Goal: Transaction & Acquisition: Subscribe to service/newsletter

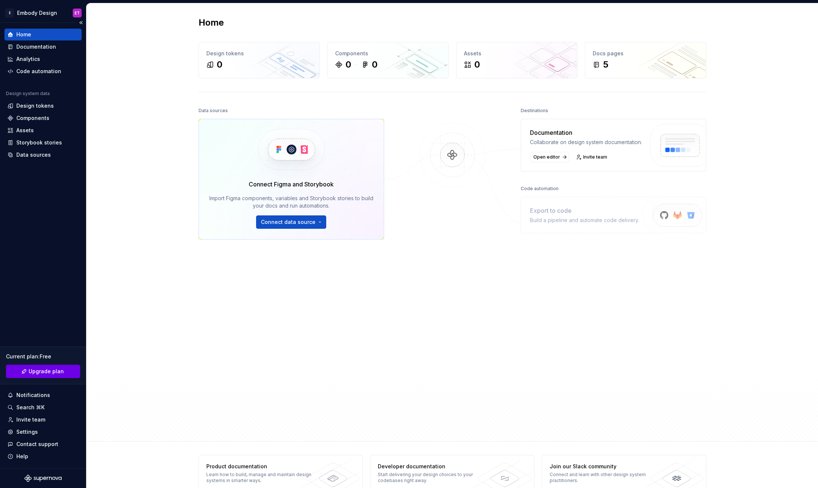
click at [50, 372] on span "Upgrade plan" at bounding box center [46, 370] width 35 height 7
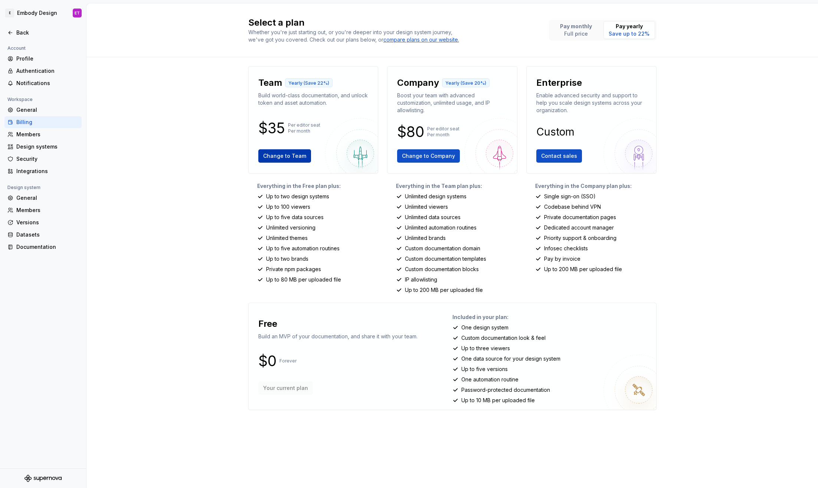
click at [299, 157] on span "Change to Team" at bounding box center [284, 155] width 43 height 7
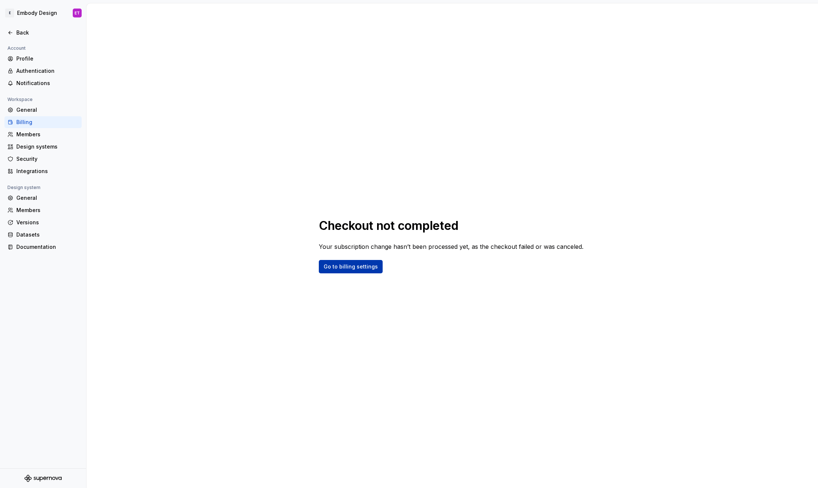
click at [361, 271] on link "Go to billing settings" at bounding box center [351, 266] width 64 height 13
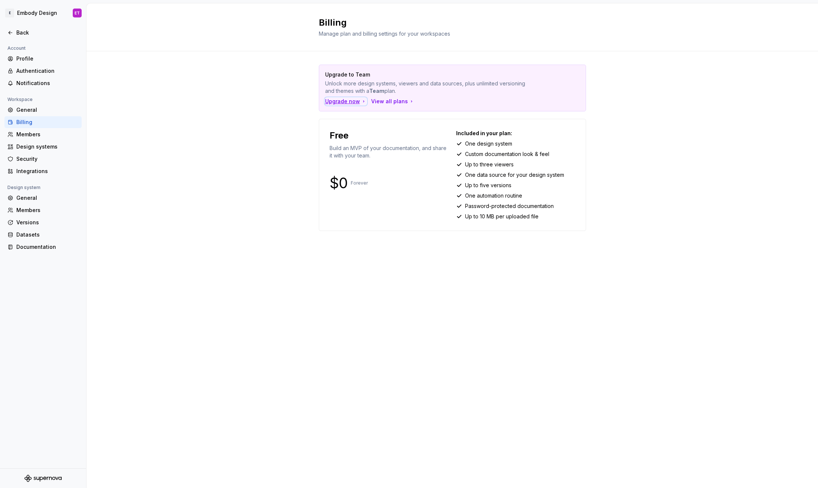
click at [348, 103] on div "Upgrade now" at bounding box center [346, 101] width 42 height 7
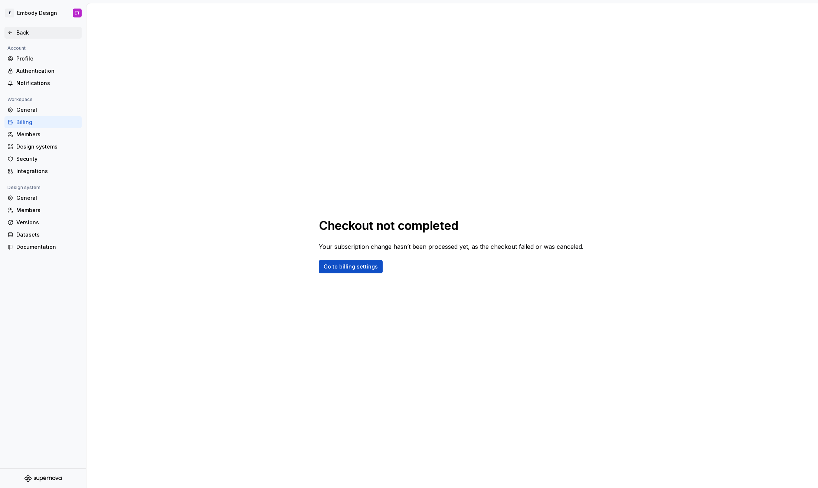
click at [8, 33] on icon at bounding box center [10, 33] width 6 height 6
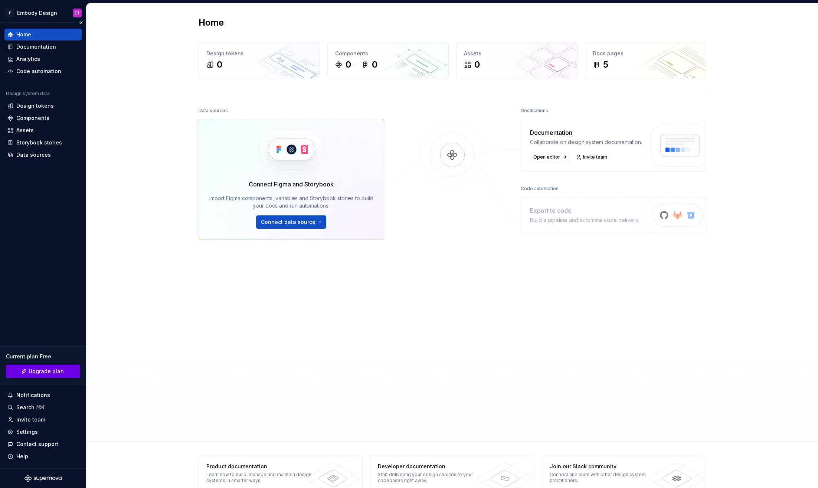
click at [52, 372] on span "Upgrade plan" at bounding box center [46, 370] width 35 height 7
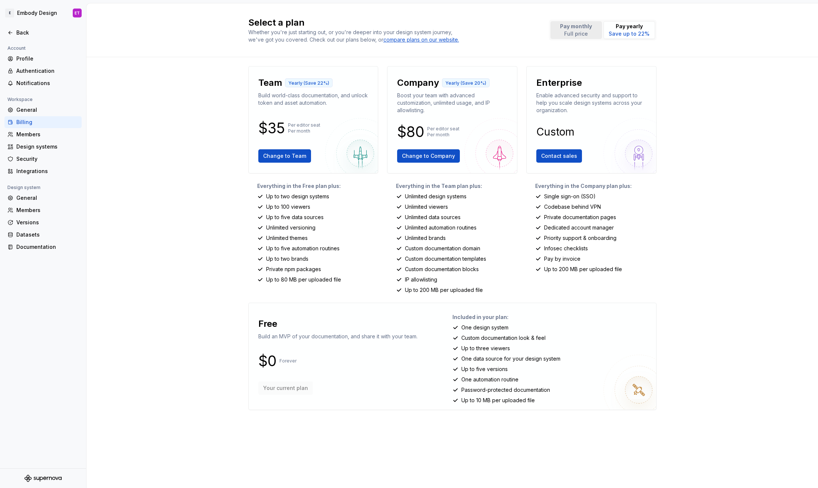
click at [594, 35] on button "Pay monthly Full price" at bounding box center [576, 30] width 52 height 18
click at [643, 25] on p "Pay yearly" at bounding box center [629, 26] width 41 height 7
click at [590, 30] on p "Full price" at bounding box center [576, 33] width 32 height 7
click at [636, 29] on p "Pay yearly" at bounding box center [629, 26] width 41 height 7
click at [556, 29] on button "Pay monthly Full price" at bounding box center [576, 30] width 52 height 18
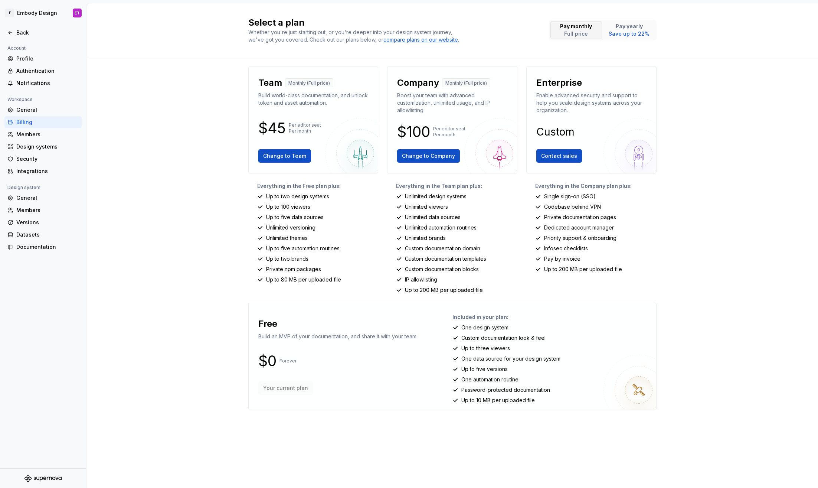
click at [580, 31] on p "Full price" at bounding box center [576, 33] width 32 height 7
click at [631, 26] on p "Pay yearly" at bounding box center [629, 26] width 41 height 7
click at [580, 28] on p "Pay monthly" at bounding box center [576, 26] width 32 height 7
drag, startPoint x: 285, startPoint y: 127, endPoint x: 256, endPoint y: 127, distance: 28.6
click at [250, 127] on div "Team Monthly (Full price) Build world-class documentation, and unlock token and…" at bounding box center [313, 119] width 130 height 107
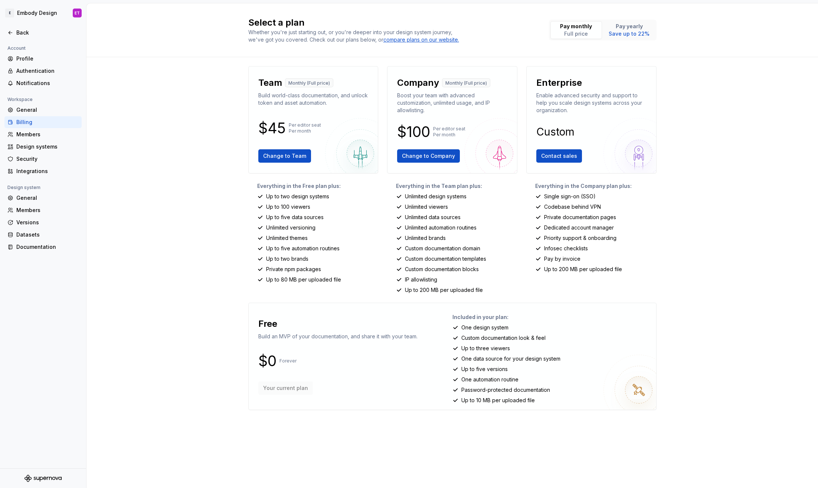
click at [377, 106] on div "Team Monthly (Full price) Build world-class documentation, and unlock token and…" at bounding box center [313, 119] width 130 height 107
drag, startPoint x: 285, startPoint y: 126, endPoint x: 269, endPoint y: 127, distance: 16.0
click at [269, 127] on p "$45" at bounding box center [271, 128] width 27 height 9
click at [682, 340] on div "Select a plan Whether you're just starting out, or you're deeper into your desi…" at bounding box center [451, 245] width 731 height 484
click at [14, 33] on div "Back" at bounding box center [42, 32] width 71 height 7
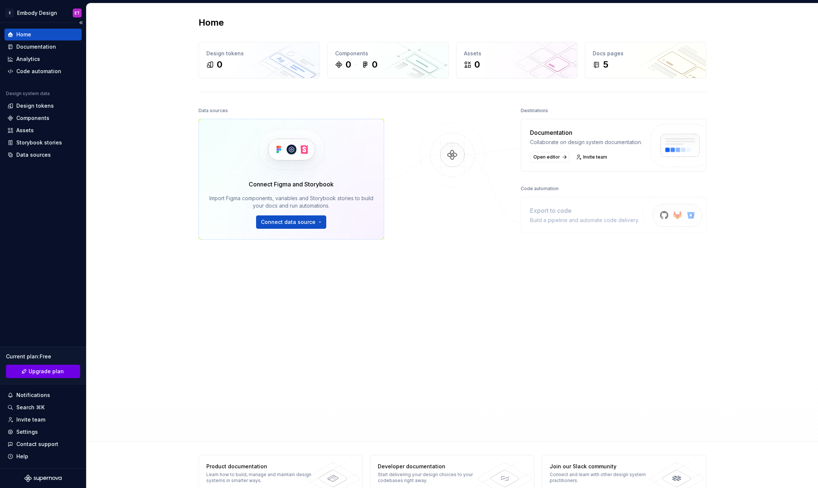
click at [52, 373] on span "Upgrade plan" at bounding box center [46, 370] width 35 height 7
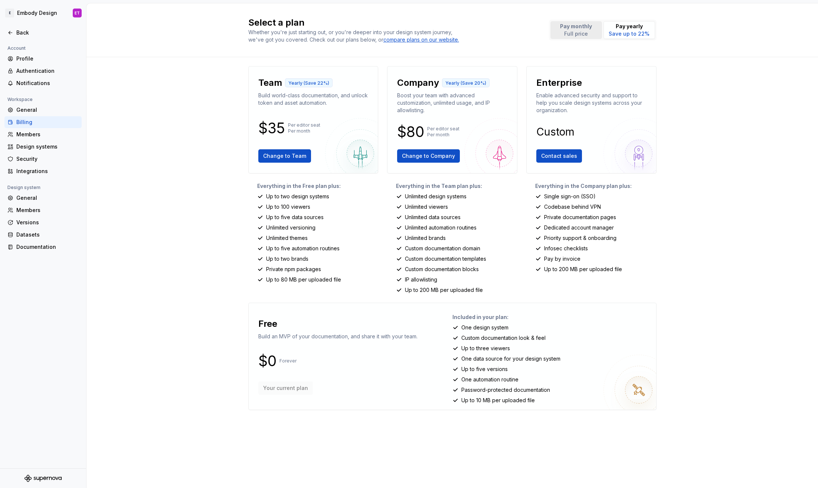
click at [579, 27] on p "Pay monthly" at bounding box center [576, 26] width 32 height 7
